Goal: Task Accomplishment & Management: Use online tool/utility

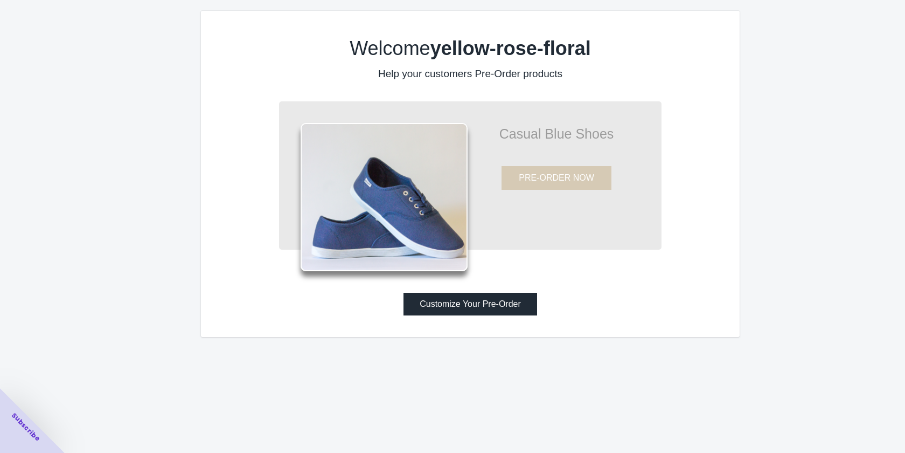
click at [499, 311] on button "Customize Your Pre-Order" at bounding box center [471, 304] width 134 height 23
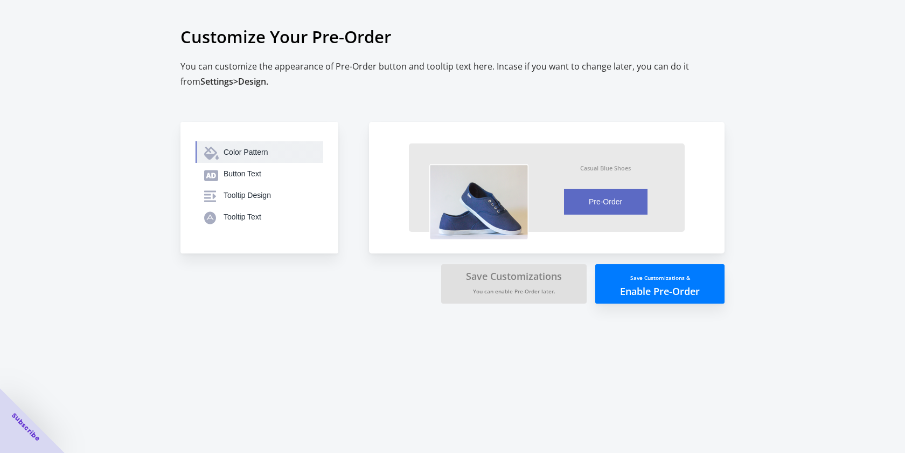
click at [241, 155] on div "Color Pattern" at bounding box center [269, 152] width 91 height 11
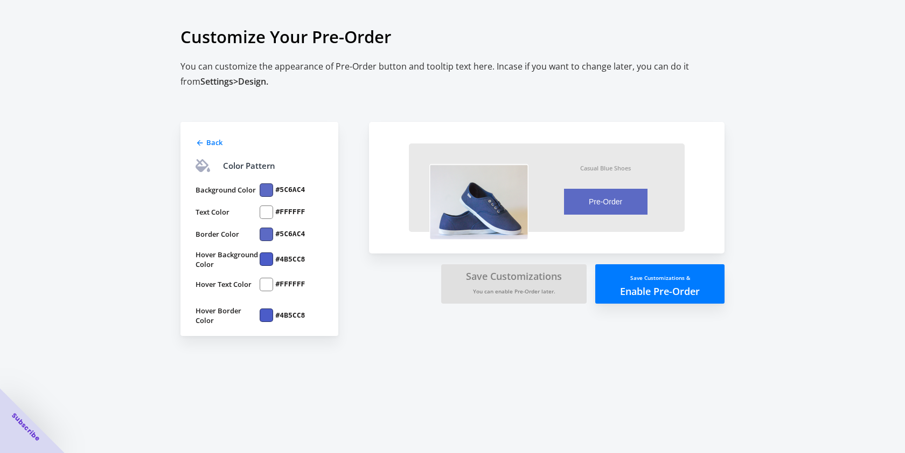
click at [266, 189] on div at bounding box center [266, 189] width 13 height 13
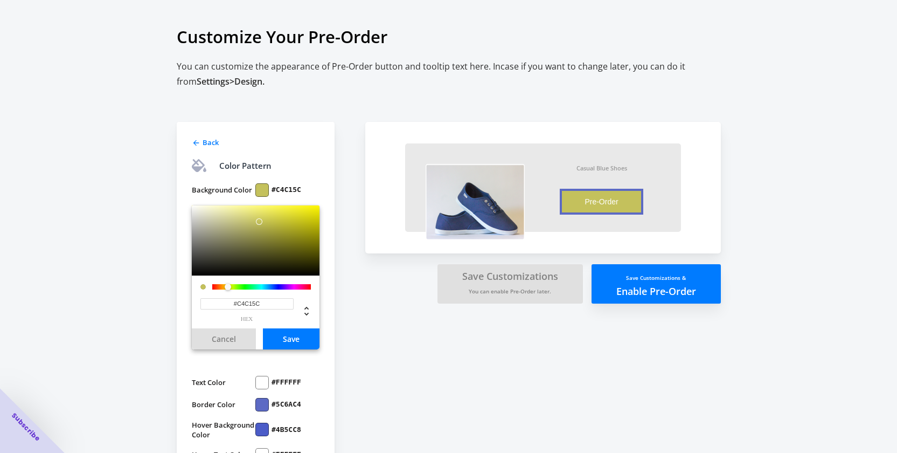
click at [228, 288] on div at bounding box center [261, 286] width 99 height 5
type input "#C4C15C"
click at [228, 286] on div at bounding box center [228, 286] width 6 height 6
click at [301, 339] on button "Save" at bounding box center [291, 338] width 57 height 21
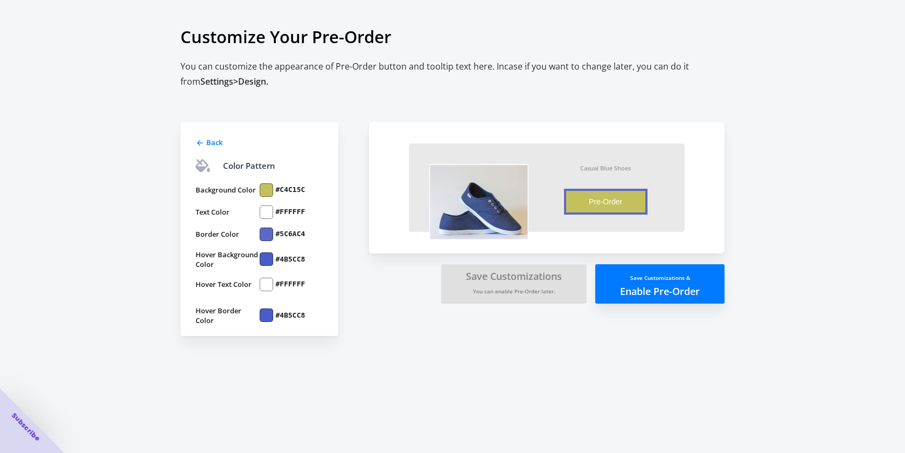
click at [262, 212] on div at bounding box center [266, 211] width 13 height 13
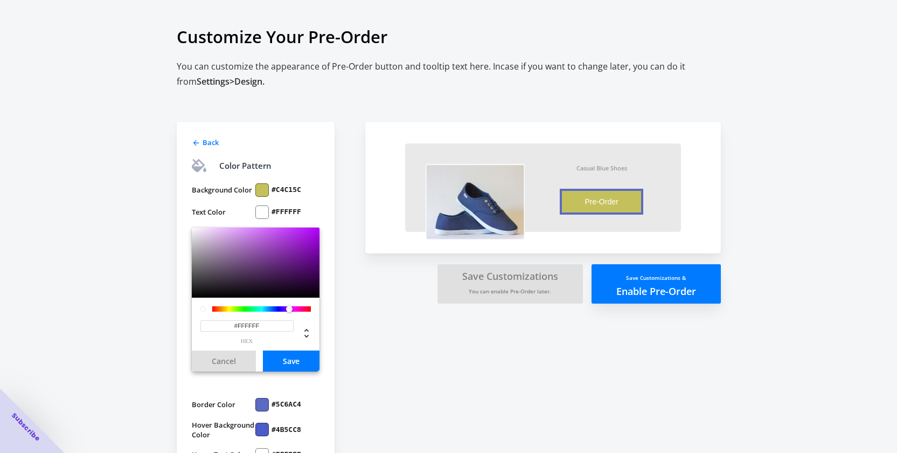
drag, startPoint x: 210, startPoint y: 308, endPoint x: 289, endPoint y: 312, distance: 79.3
click at [289, 312] on div at bounding box center [292, 309] width 6 height 6
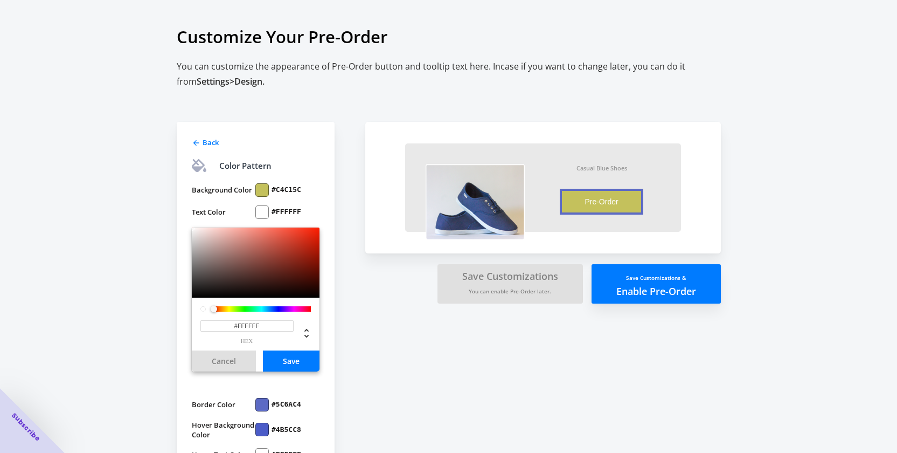
drag, startPoint x: 289, startPoint y: 309, endPoint x: 214, endPoint y: 299, distance: 75.6
click at [214, 299] on div "#FFFFFF hex" at bounding box center [256, 323] width 128 height 53
click at [294, 359] on button "Save" at bounding box center [291, 360] width 57 height 21
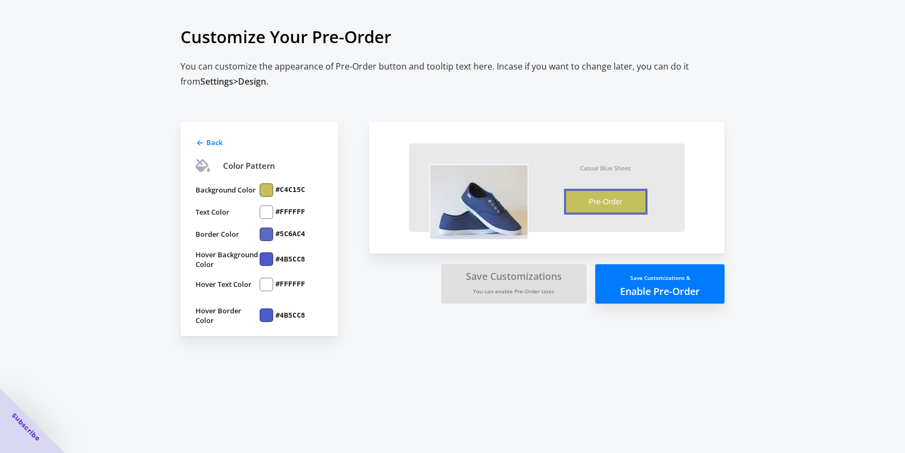
click at [650, 286] on button "Save Customizations & Enable Pre-Order" at bounding box center [659, 283] width 129 height 39
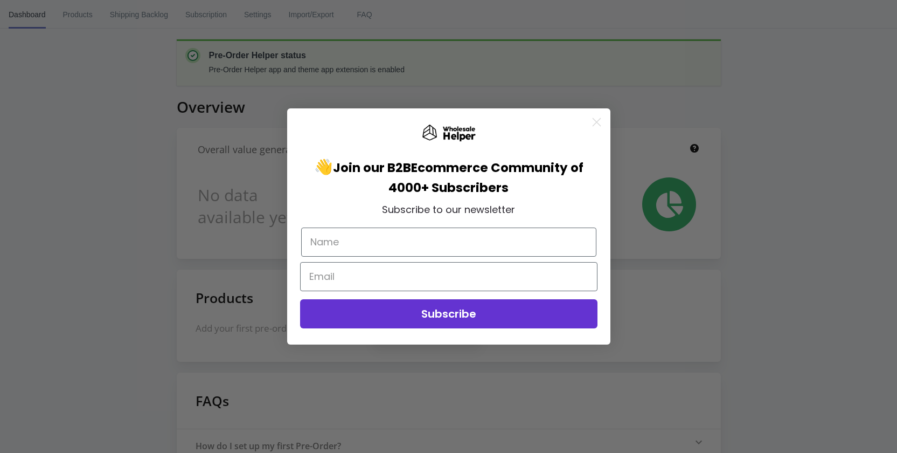
click at [596, 124] on circle "Close dialog" at bounding box center [596, 122] width 18 height 18
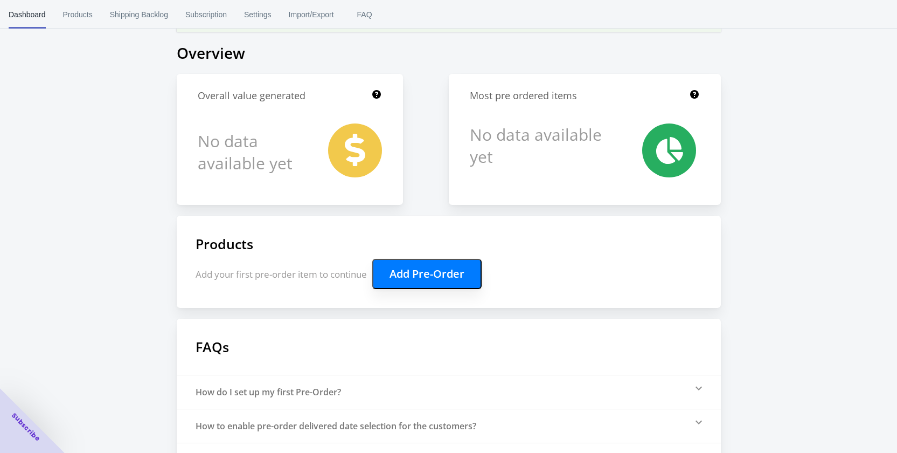
scroll to position [108, 0]
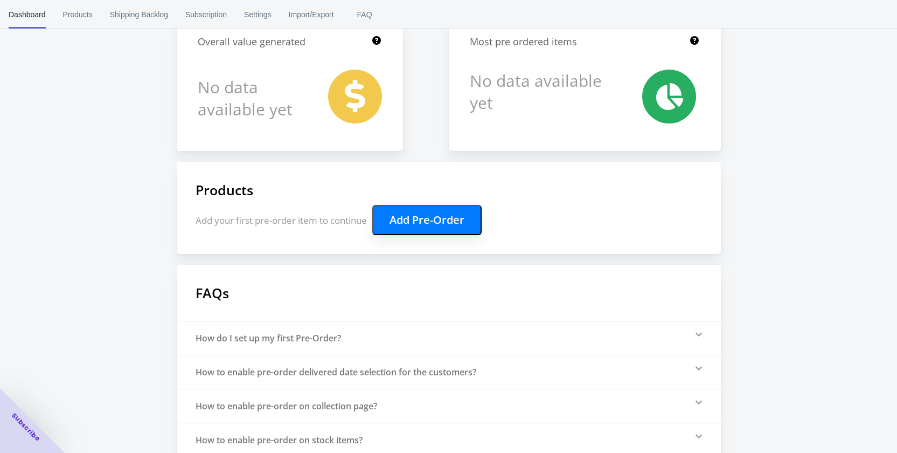
click at [442, 222] on button "Add Pre-Order" at bounding box center [426, 220] width 109 height 30
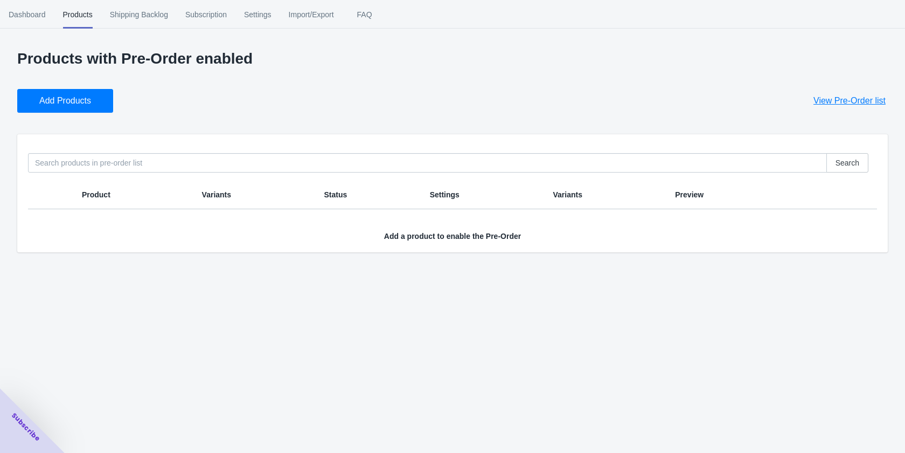
click at [80, 100] on span "Add Products" at bounding box center [65, 100] width 52 height 11
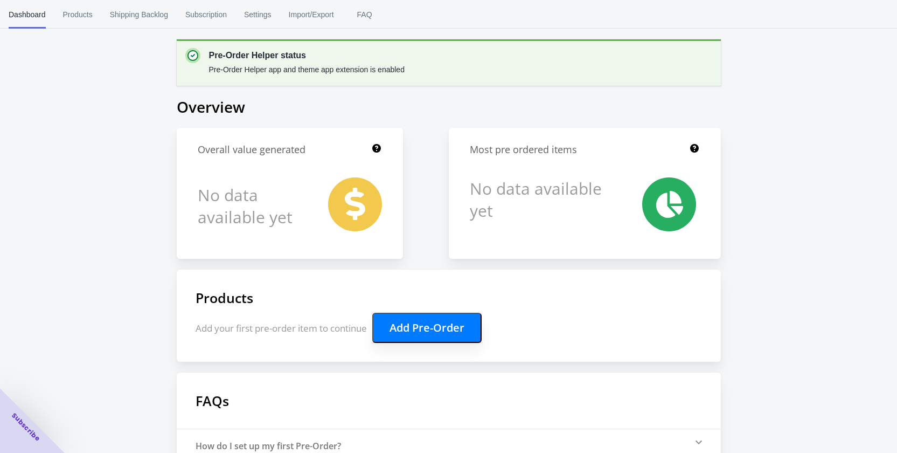
click at [836, 199] on div "Pre-Order Helper status Pre-Order Helper app and theme app extension is enabled…" at bounding box center [448, 299] width 897 height 598
click at [432, 326] on button "Add Pre-Order" at bounding box center [426, 328] width 109 height 30
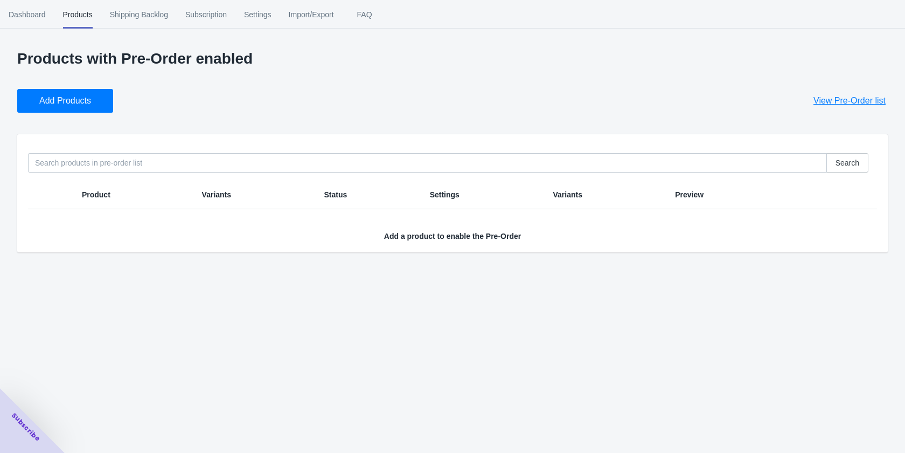
click at [49, 103] on span "Add Products" at bounding box center [65, 100] width 52 height 11
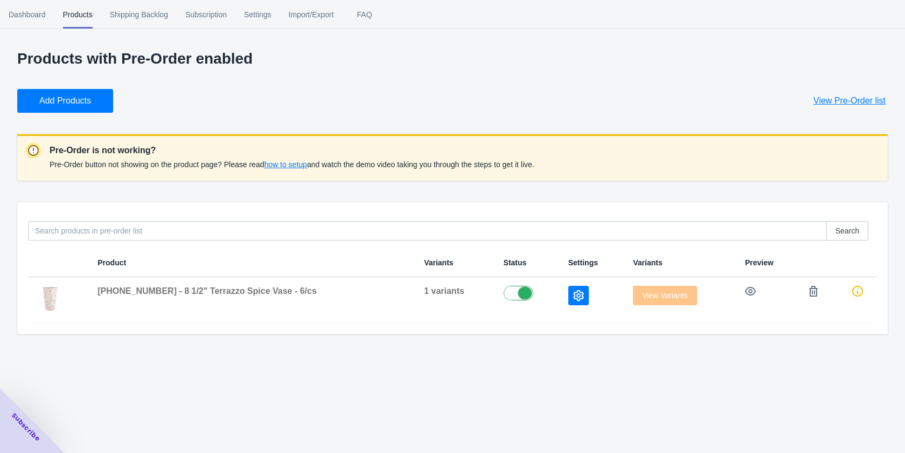
click at [290, 165] on span "how to setup" at bounding box center [285, 164] width 43 height 9
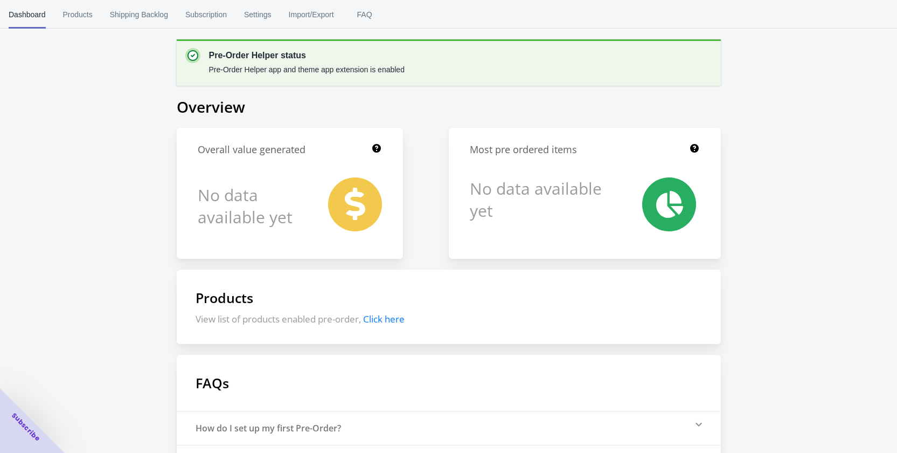
click at [405, 320] on span "Click here" at bounding box center [383, 319] width 41 height 12
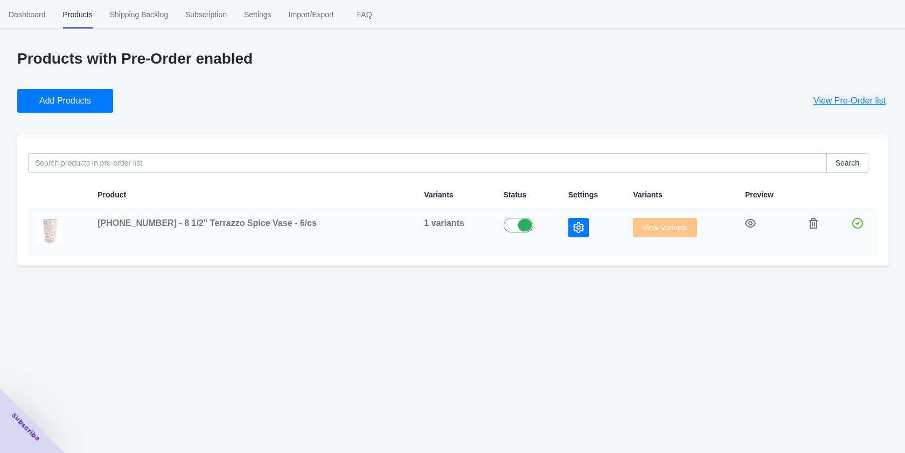
click at [838, 241] on td at bounding box center [857, 232] width 39 height 46
click at [302, 236] on td "[PHONE_NUMBER] - 8 1/2" Terrazzo Spice Vase - 6/cs" at bounding box center [252, 232] width 327 height 46
click at [573, 225] on icon "button" at bounding box center [578, 227] width 11 height 11
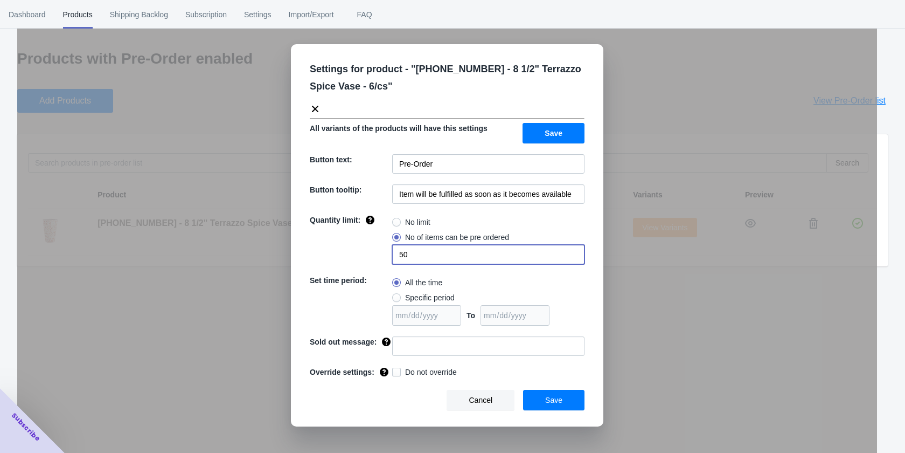
drag, startPoint x: 411, startPoint y: 252, endPoint x: 386, endPoint y: 259, distance: 25.8
click at [386, 259] on div "Quantity limit: No limit No of items can be pre ordered 50" at bounding box center [447, 239] width 275 height 50
type input "4"
click at [315, 249] on div "Quantity limit:" at bounding box center [351, 239] width 82 height 50
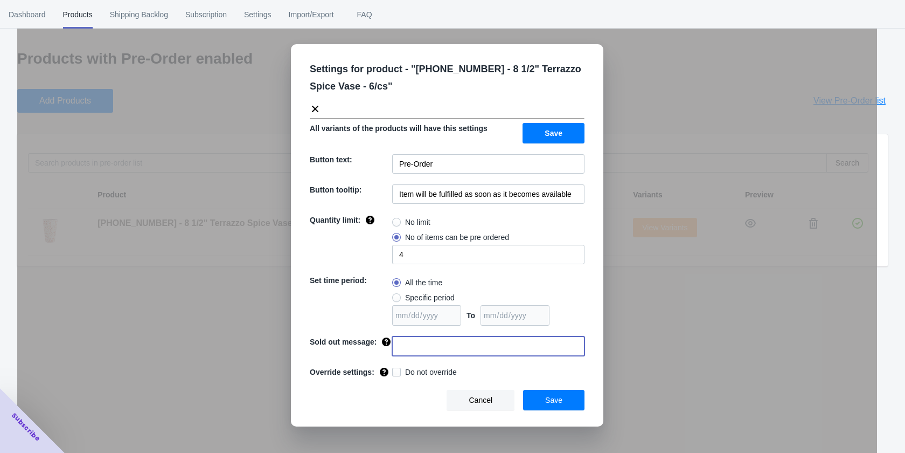
click at [423, 346] on input at bounding box center [488, 345] width 192 height 19
type input "Sorry you missed this item."
click at [551, 397] on span "Save" at bounding box center [553, 399] width 17 height 9
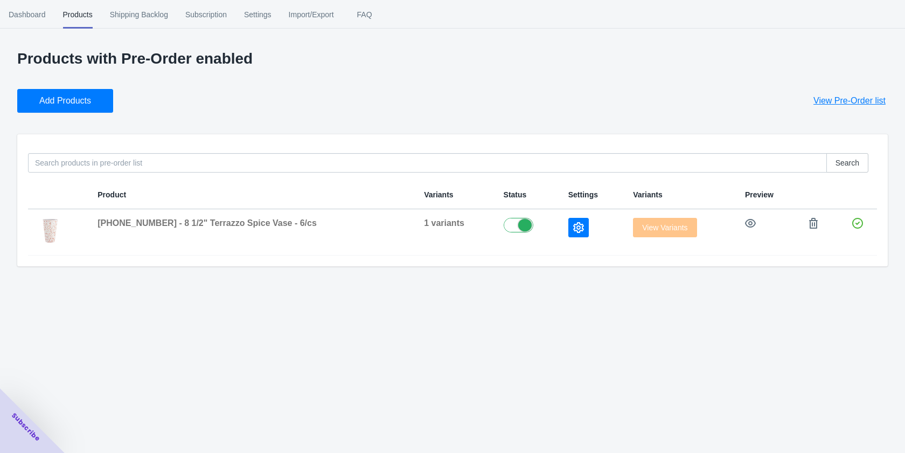
click at [98, 100] on button "Add Products" at bounding box center [65, 101] width 96 height 24
click at [210, 13] on span "Subscription" at bounding box center [205, 15] width 41 height 28
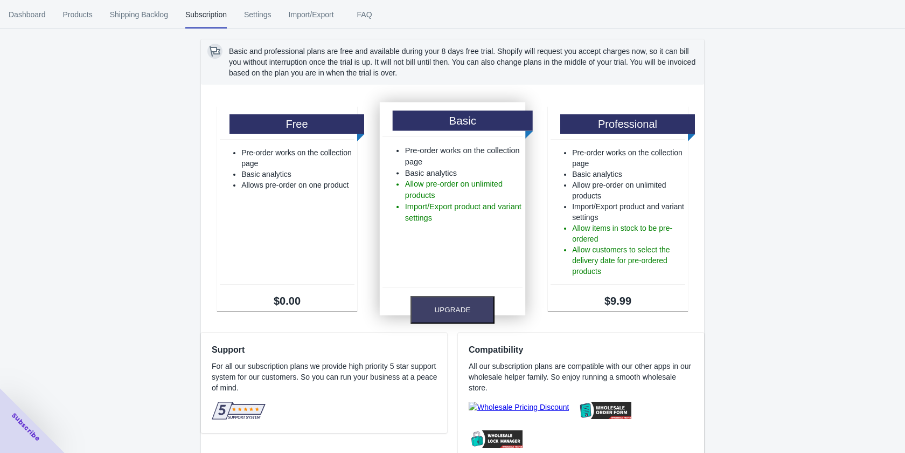
click at [461, 116] on h1 "Basic" at bounding box center [463, 120] width 140 height 20
click at [450, 311] on button "Upgrade" at bounding box center [453, 309] width 84 height 27
